Goal: Information Seeking & Learning: Check status

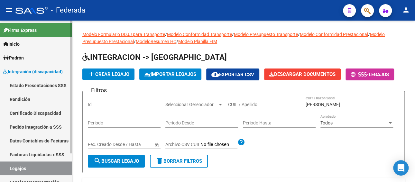
scroll to position [38, 0]
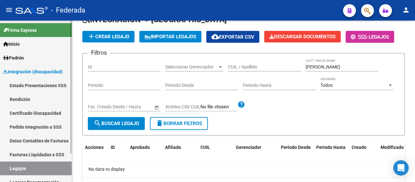
click at [29, 155] on link "Facturas Liquidadas x SSS" at bounding box center [36, 155] width 72 height 14
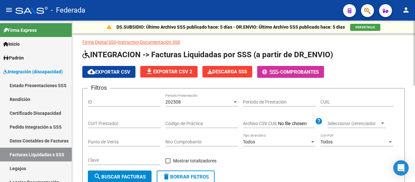
click at [196, 102] on div "202508" at bounding box center [199, 102] width 67 height 5
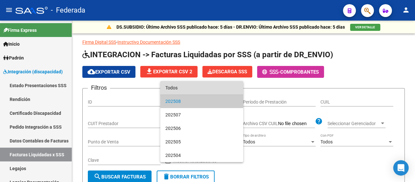
click at [189, 91] on span "Todos" at bounding box center [202, 88] width 73 height 14
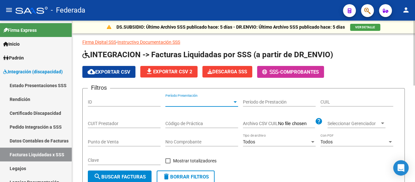
click at [106, 119] on div "CUIT Prestador" at bounding box center [124, 121] width 73 height 13
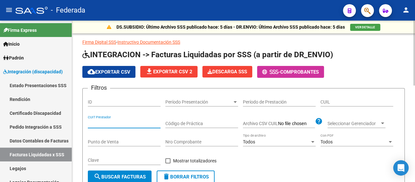
paste input "20-48531495-5"
type input "20-48531495-5"
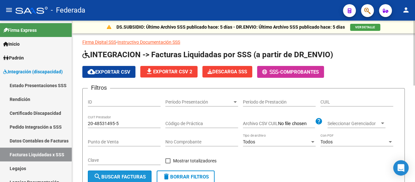
click at [119, 172] on button "search Buscar Facturas" at bounding box center [120, 177] width 64 height 13
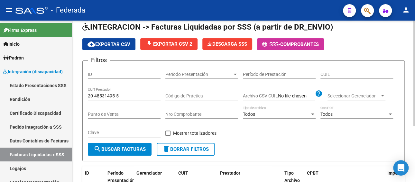
scroll to position [21, 0]
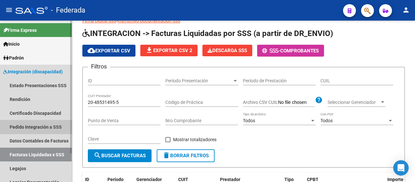
click at [30, 123] on link "Pedido Integración a SSS" at bounding box center [36, 127] width 72 height 14
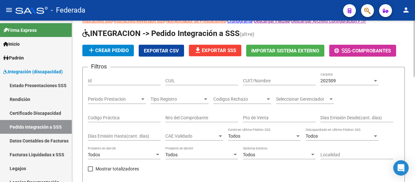
click at [190, 81] on input "CUIL" at bounding box center [202, 80] width 73 height 5
paste input "20485314955"
type input "20485314955"
click at [347, 79] on div "202509" at bounding box center [347, 80] width 52 height 5
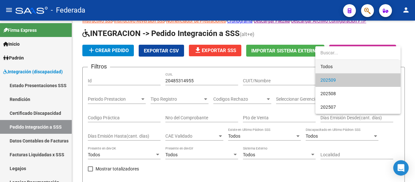
click at [327, 66] on span "Todos" at bounding box center [358, 67] width 75 height 14
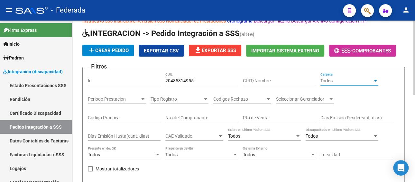
scroll to position [150, 0]
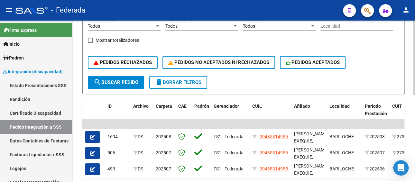
click at [124, 82] on span "search Buscar Pedido" at bounding box center [116, 83] width 45 height 6
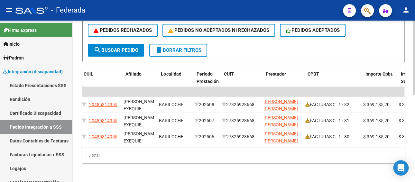
scroll to position [0, 60]
